Goal: Navigation & Orientation: Find specific page/section

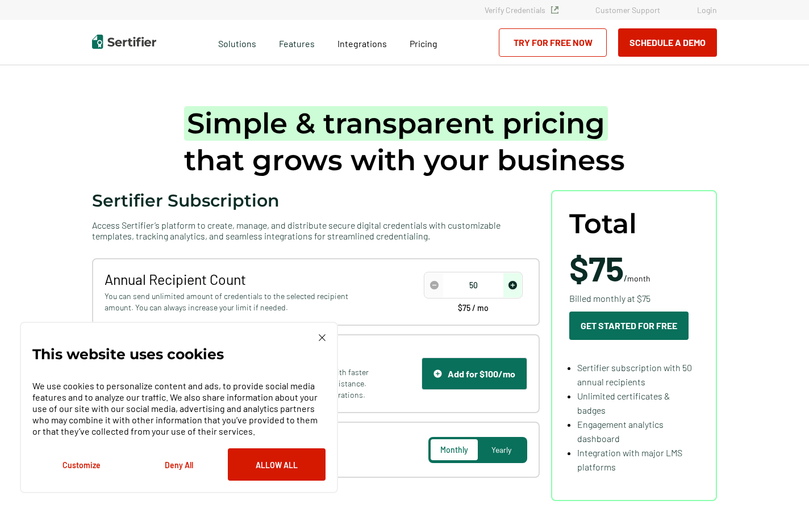
click at [300, 54] on div "Features" at bounding box center [296, 42] width 58 height 45
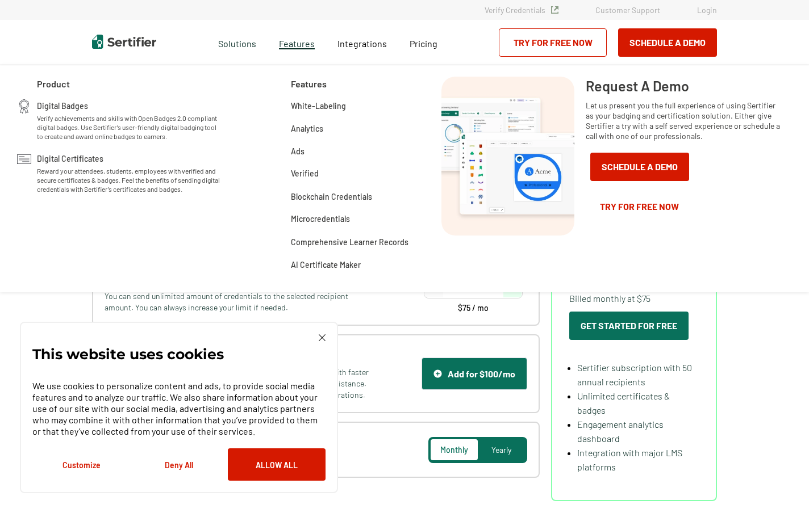
click at [303, 47] on span "Features" at bounding box center [297, 42] width 36 height 14
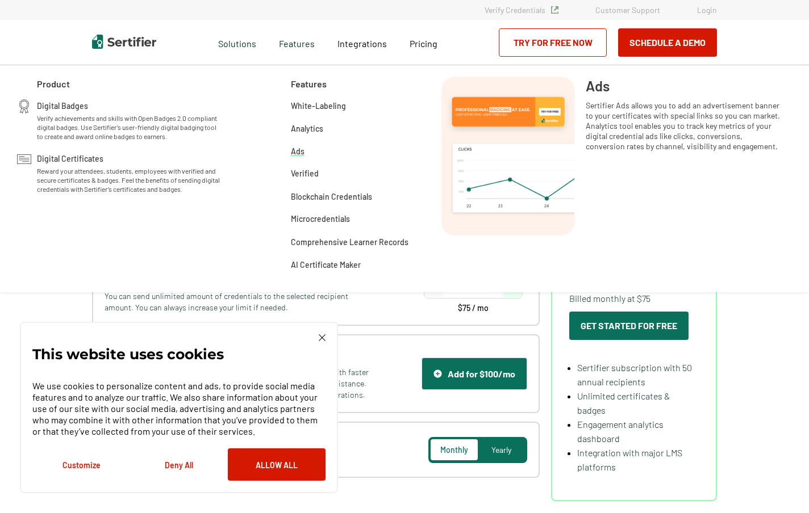
click at [298, 147] on span "Ads" at bounding box center [298, 150] width 14 height 11
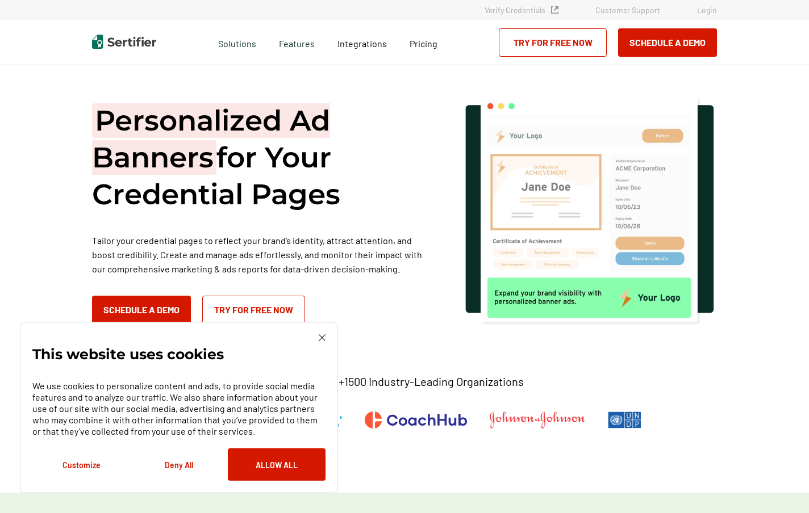
click at [321, 336] on img at bounding box center [322, 337] width 7 height 7
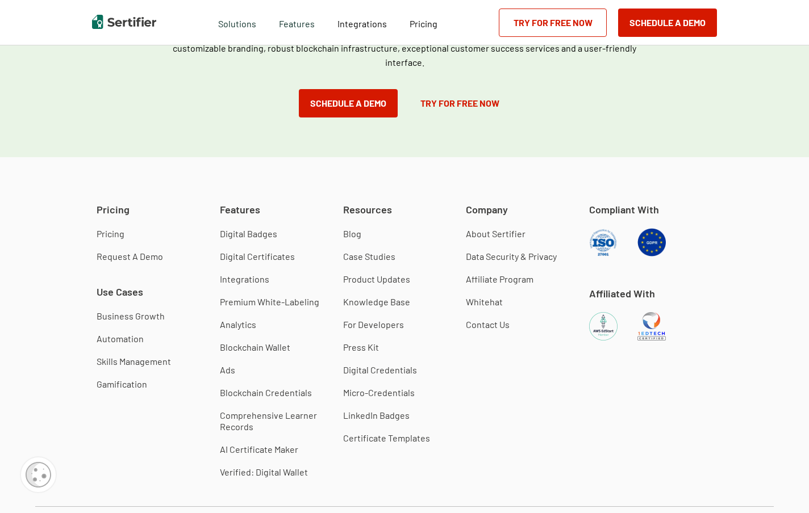
scroll to position [1118, 0]
